Goal: Task Accomplishment & Management: Use online tool/utility

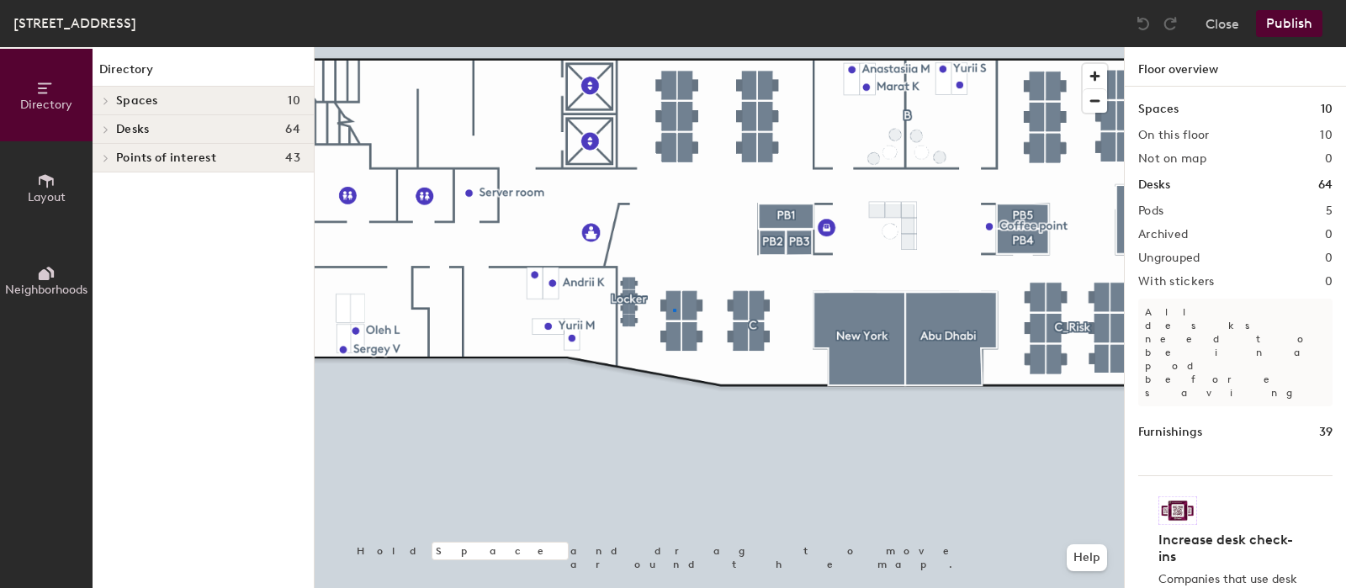
click at [673, 47] on div at bounding box center [720, 47] width 810 height 0
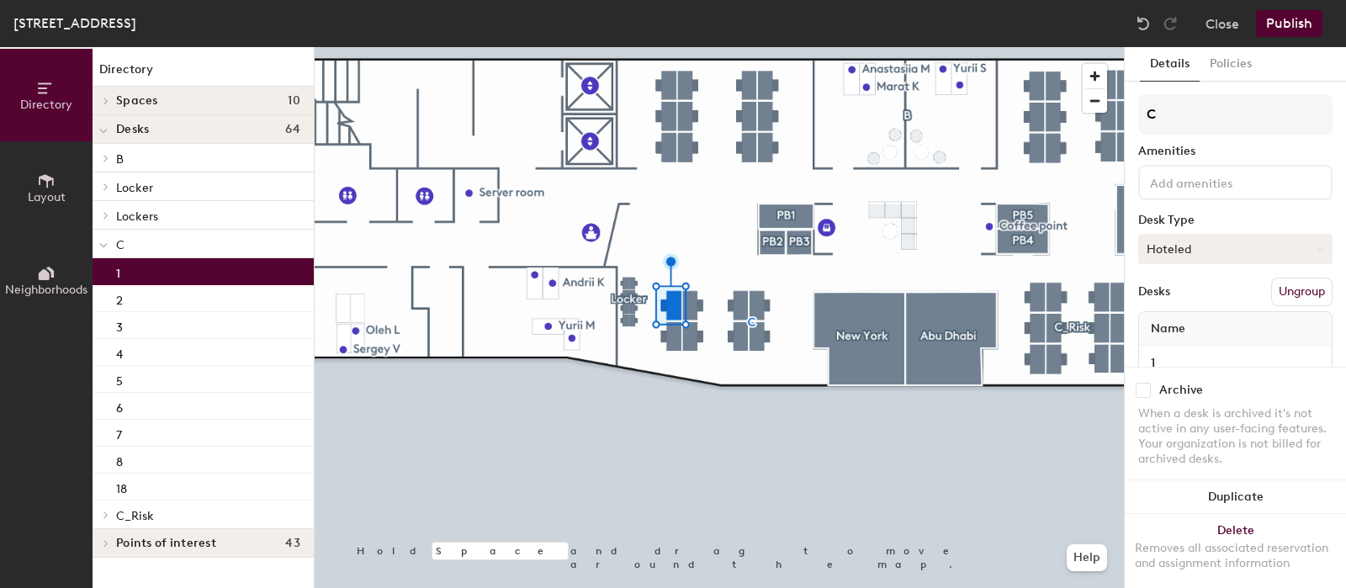
click at [1208, 234] on button "Hoteled" at bounding box center [1236, 249] width 194 height 30
click at [1182, 306] on div "Assigned" at bounding box center [1223, 301] width 168 height 25
click at [1280, 21] on button "Publish" at bounding box center [1289, 23] width 66 height 27
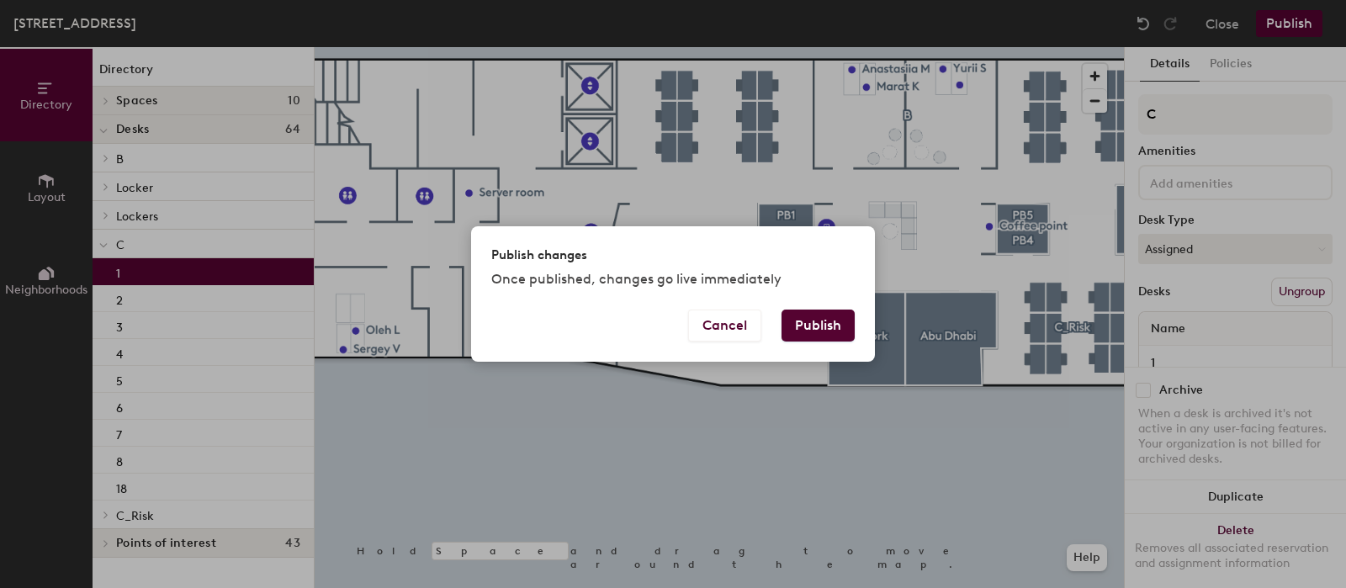
click at [825, 328] on button "Publish" at bounding box center [818, 326] width 73 height 32
